Goal: Task Accomplishment & Management: Use online tool/utility

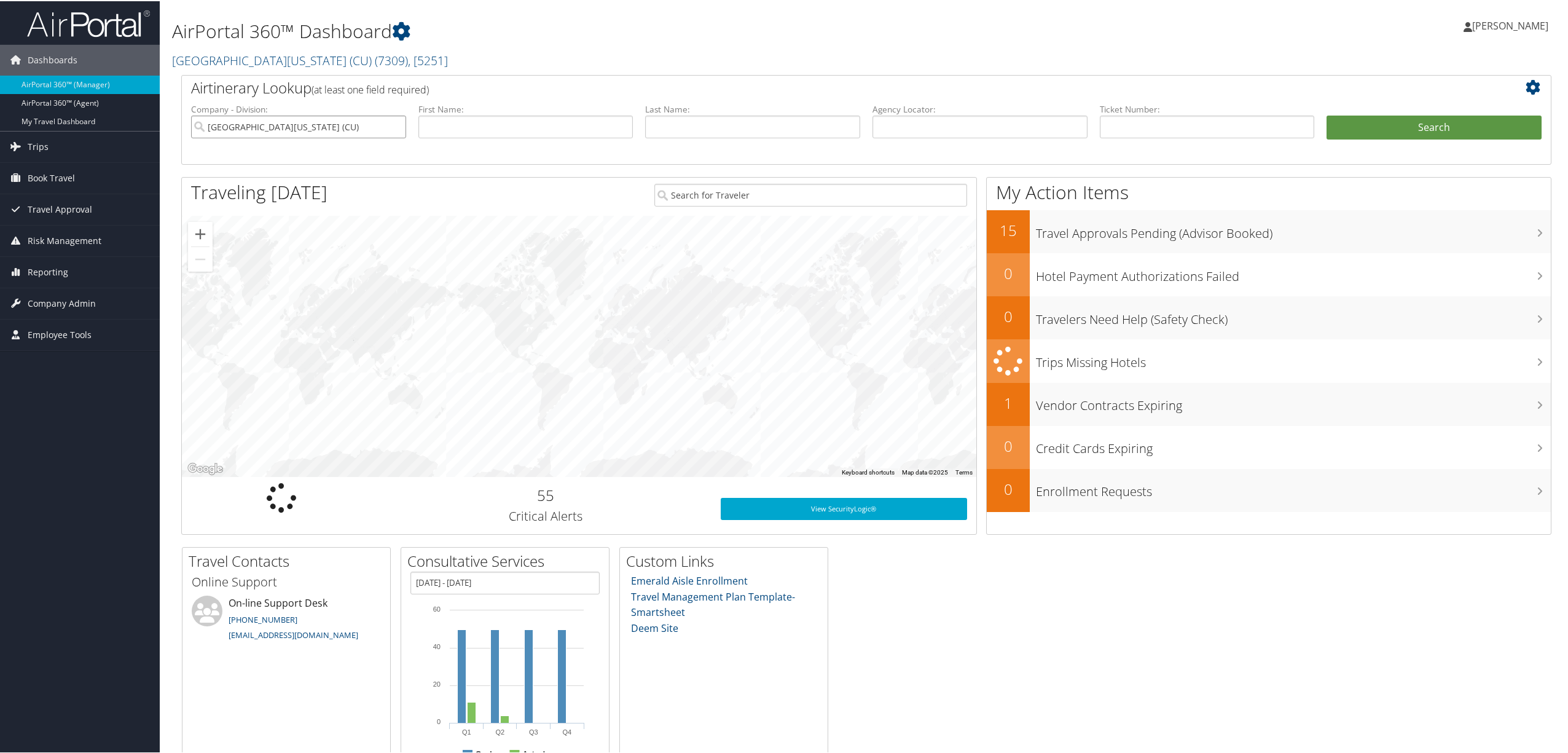
click at [350, 122] on input "[GEOGRAPHIC_DATA][US_STATE] (CU)" at bounding box center [298, 126] width 215 height 23
drag, startPoint x: 1105, startPoint y: 121, endPoint x: 1114, endPoint y: 123, distance: 9.2
click at [1108, 121] on input "text" at bounding box center [1208, 126] width 215 height 23
paste input "5267309936303"
type input "5267309936303"
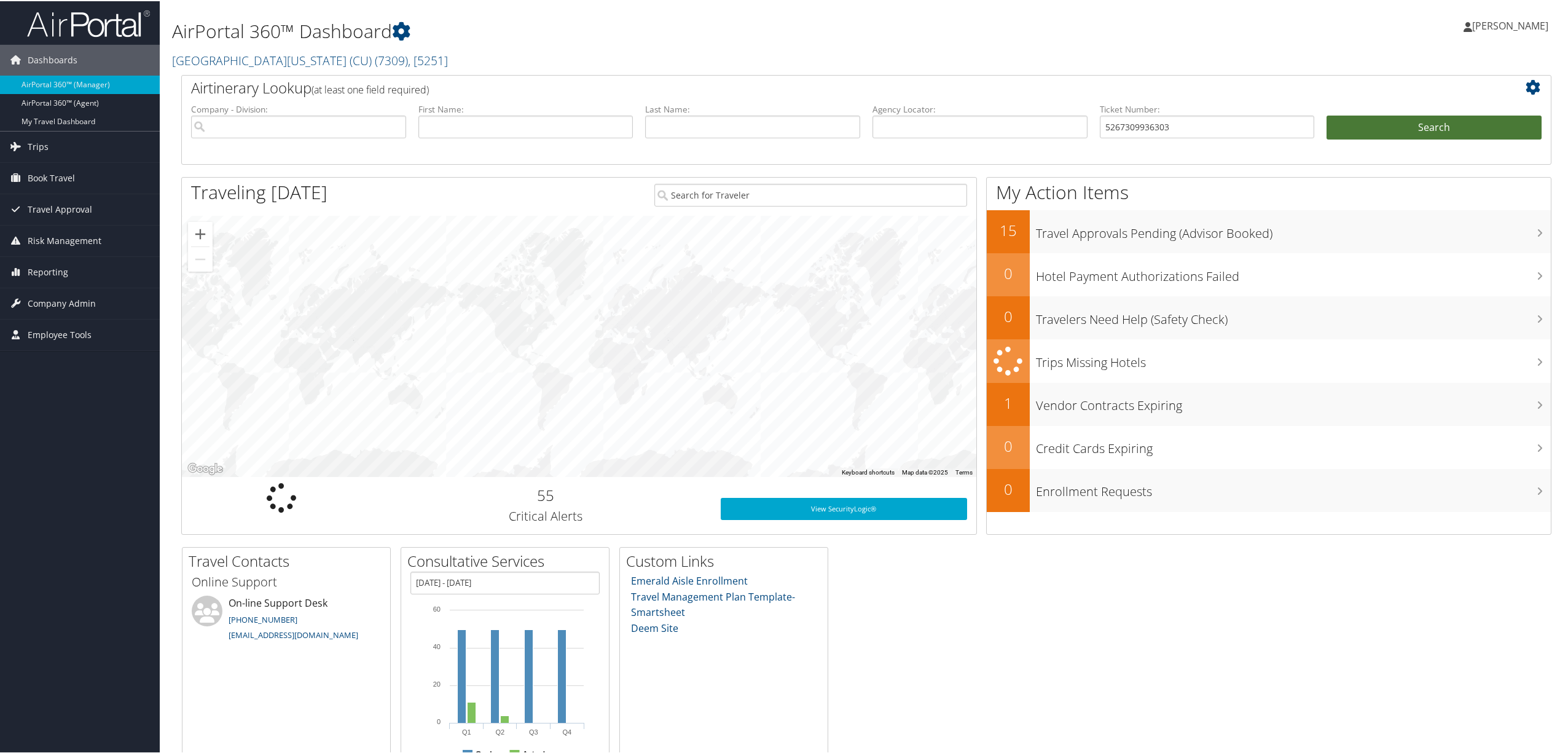
click at [1414, 129] on button "Search" at bounding box center [1434, 127] width 215 height 24
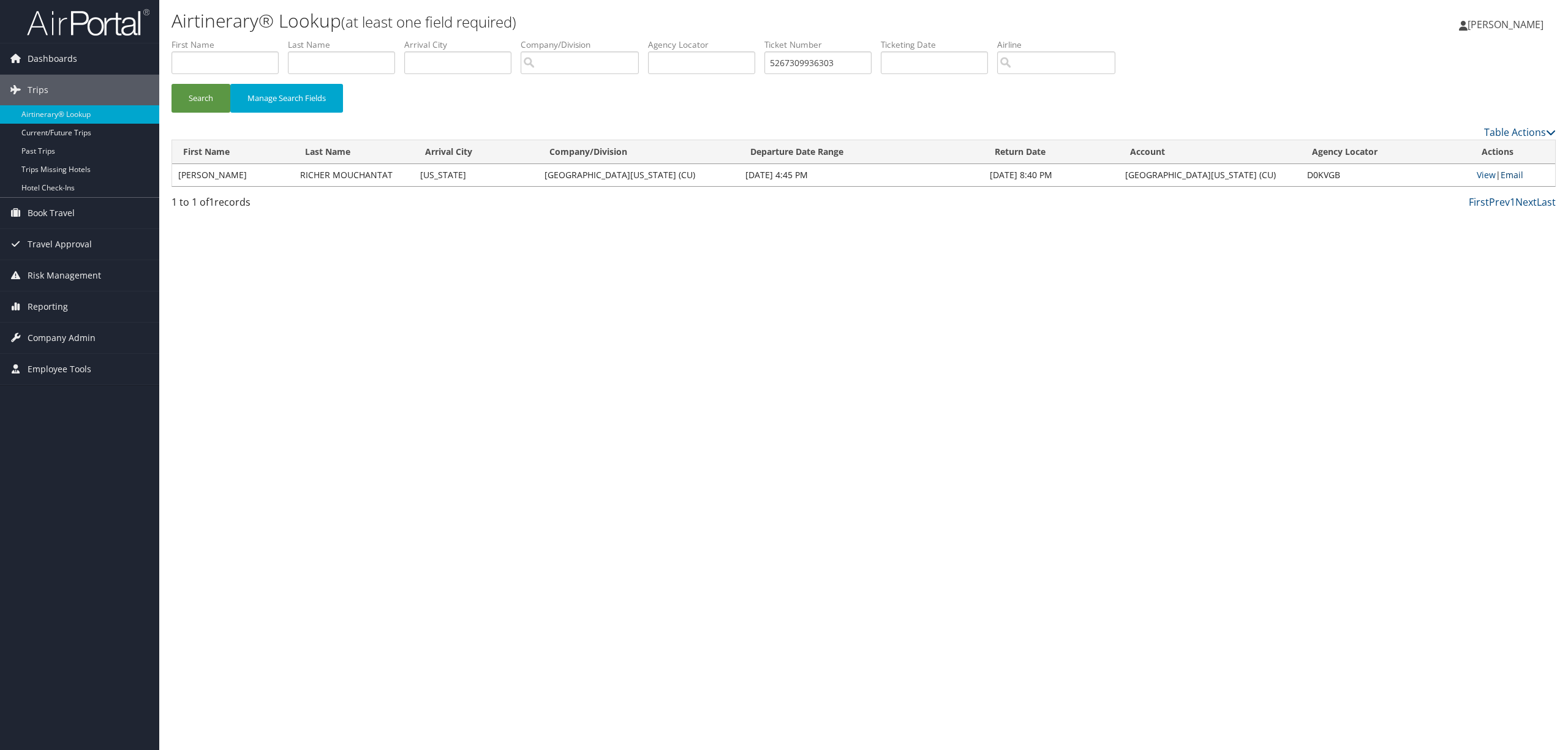
click at [1512, 174] on link "Email" at bounding box center [1511, 174] width 23 height 11
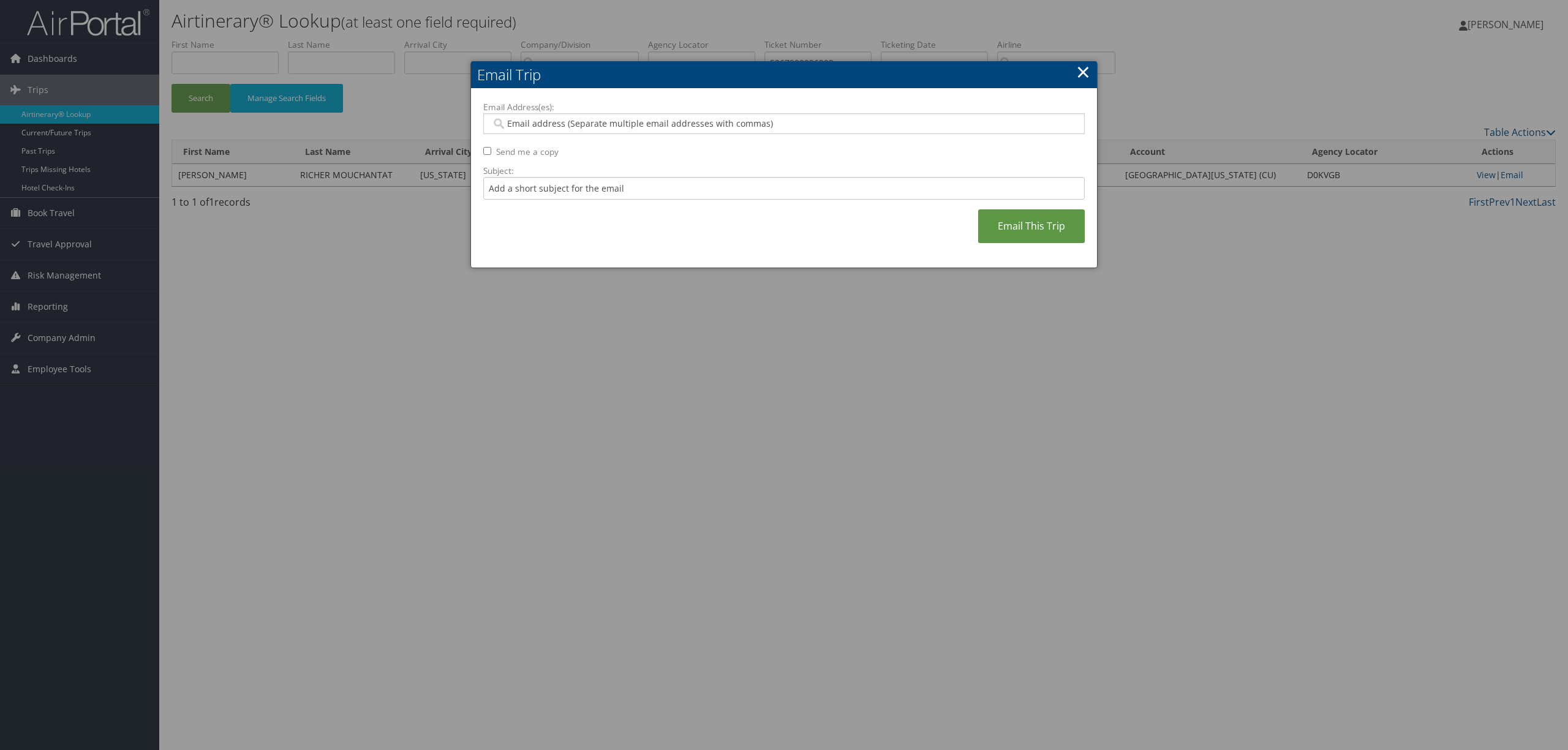
click at [525, 118] on input "Email Address(es):" at bounding box center [782, 124] width 583 height 12
paste input "[EMAIL_ADDRESS][DOMAIN_NAME]"
type input "[EMAIL_ADDRESS][DOMAIN_NAME]"
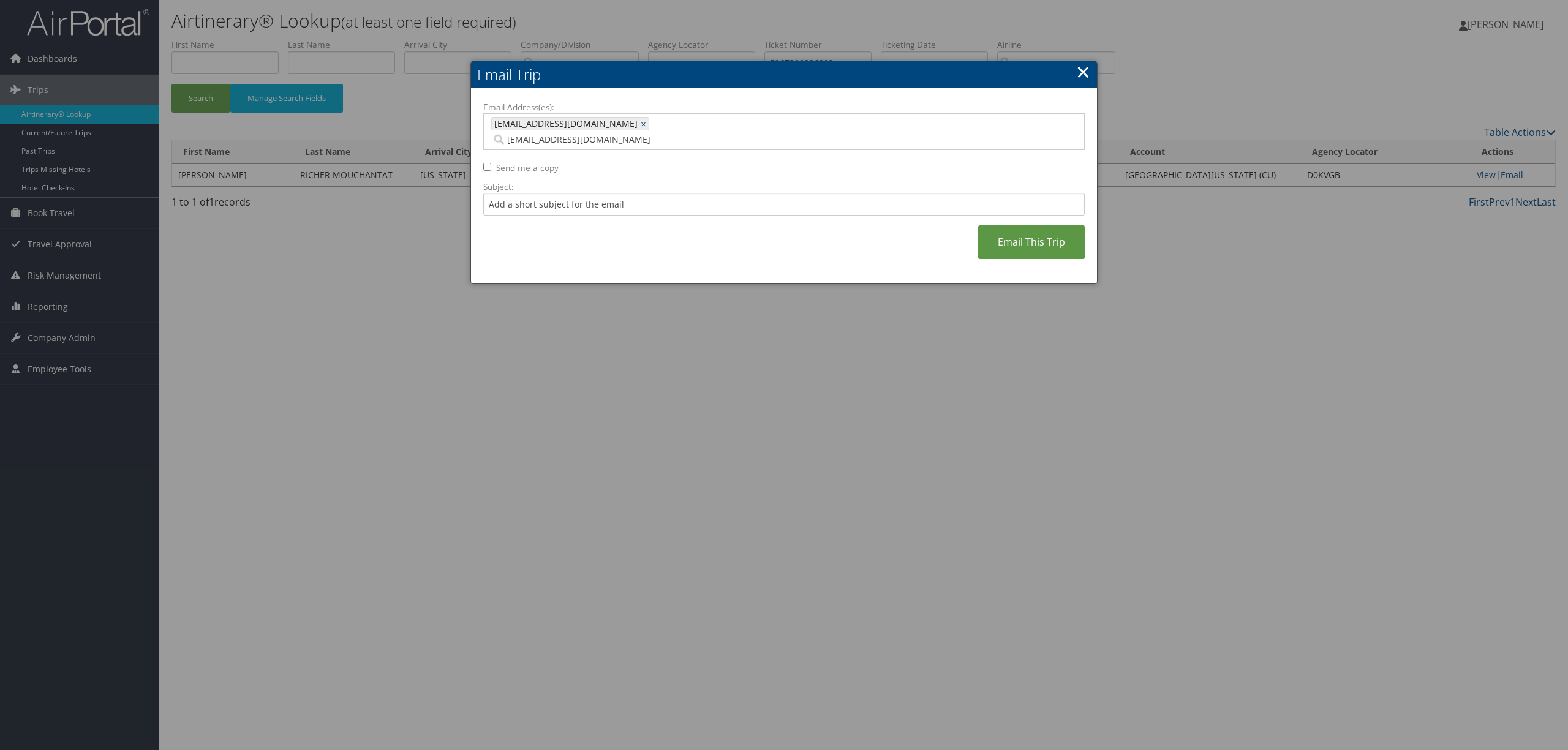
type input "[EMAIL_ADDRESS][DOMAIN_NAME]"
click at [1025, 232] on link "Email This Trip" at bounding box center [1031, 242] width 106 height 34
